Goal: Task Accomplishment & Management: Manage account settings

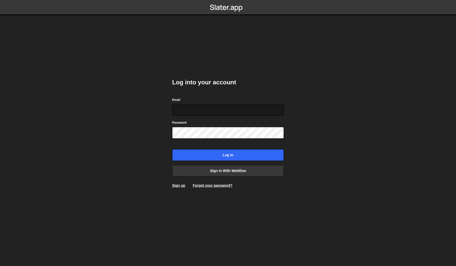
click at [231, 108] on input "Email" at bounding box center [228, 110] width 112 height 12
click at [228, 0] on com-1password-button at bounding box center [228, 0] width 0 height 0
type input "hamish@nscale.com"
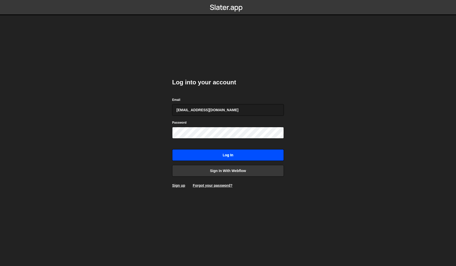
click at [241, 152] on input "Log in" at bounding box center [228, 155] width 112 height 12
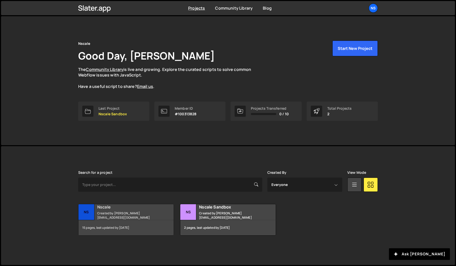
click at [138, 210] on h2 "Nscale" at bounding box center [127, 207] width 61 height 6
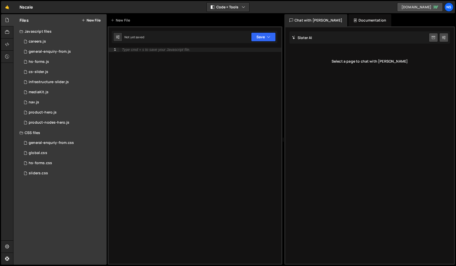
click at [430, 11] on link "[DOMAIN_NAME]" at bounding box center [420, 7] width 46 height 9
click at [445, 6] on div "Ns" at bounding box center [448, 7] width 9 height 9
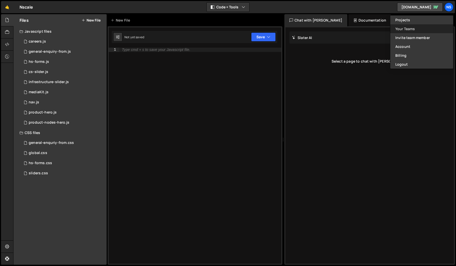
click at [409, 29] on link "Your Teams" at bounding box center [421, 28] width 63 height 9
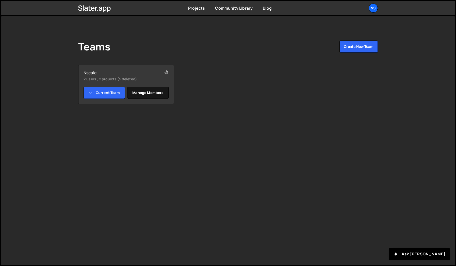
click at [150, 90] on link "Manage members" at bounding box center [147, 93] width 41 height 12
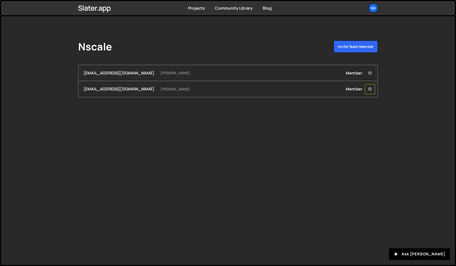
click at [371, 92] on icon at bounding box center [370, 89] width 4 height 5
click at [336, 130] on div "Nscale Invite team member hamish@nscale.com Hamish Jackson-Mee Member Remove ha…" at bounding box center [227, 140] width 453 height 249
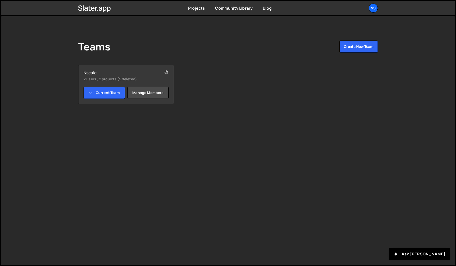
click at [290, 134] on div "Teams Create New Team Nscale 2 users , 2 projects (5 deleted) Current Team Mana…" at bounding box center [227, 140] width 453 height 249
click at [92, 66] on div "Nscale 2 users , 2 projects (5 deleted) Current Team Manage members" at bounding box center [126, 84] width 96 height 39
click at [196, 10] on link "Projects" at bounding box center [196, 8] width 17 height 6
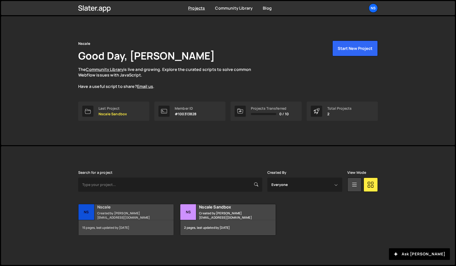
click at [151, 221] on div "15 pages, last updated by 7 months ago" at bounding box center [125, 227] width 95 height 15
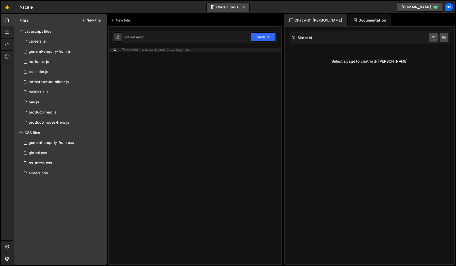
click at [240, 5] on button "Code + Tools" at bounding box center [227, 7] width 43 height 9
click at [260, 6] on div "🤙 Nscale ⚠️ Code is being edited in another browser Code + Tools Code Only Code…" at bounding box center [227, 7] width 453 height 12
click at [8, 246] on icon at bounding box center [7, 247] width 4 height 6
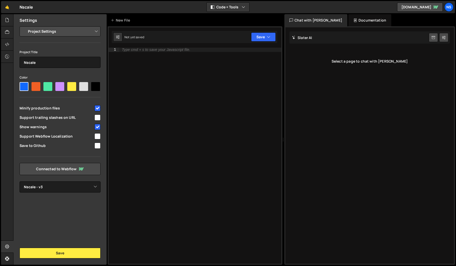
click at [65, 31] on select "Project Settings Code Editor Settings Chat Settings" at bounding box center [61, 31] width 74 height 11
click at [359, 18] on div "Documentation" at bounding box center [369, 20] width 43 height 12
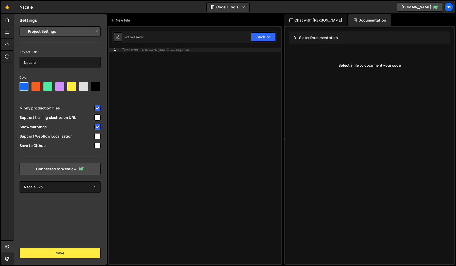
click at [298, 22] on div "Chat with [PERSON_NAME]" at bounding box center [315, 20] width 63 height 12
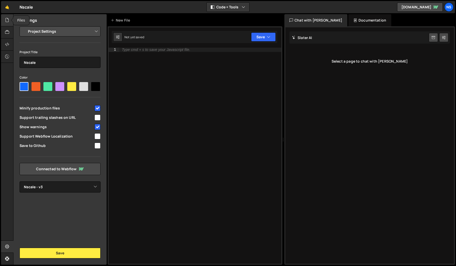
click at [9, 22] on icon at bounding box center [7, 20] width 4 height 6
